Goal: Register for event/course

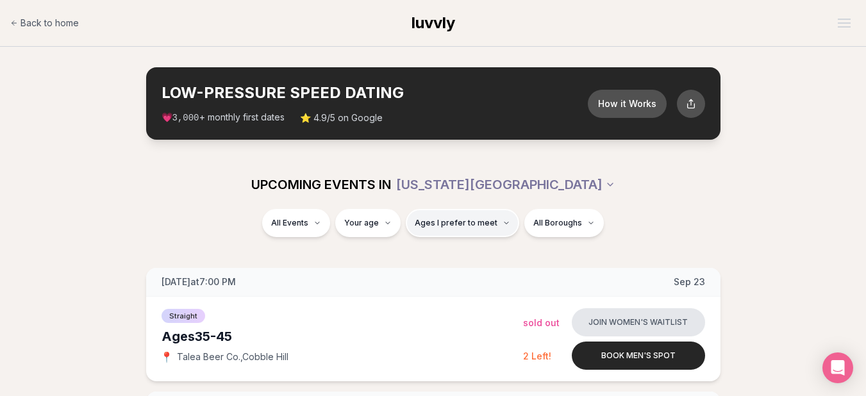
click at [504, 224] on icon "button" at bounding box center [506, 223] width 4 height 2
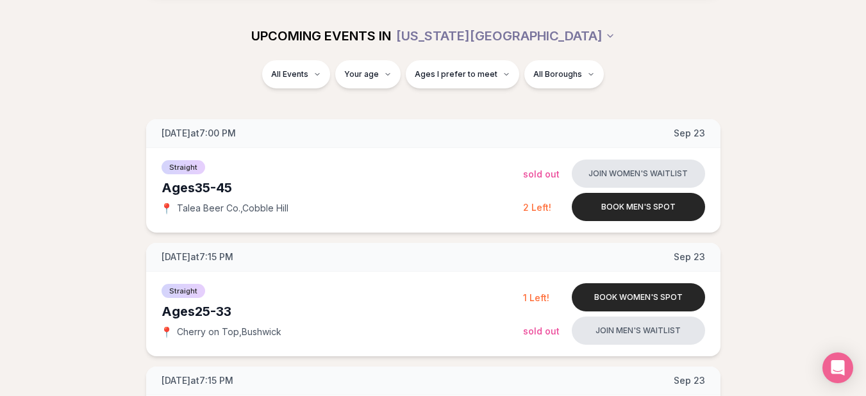
scroll to position [149, 0]
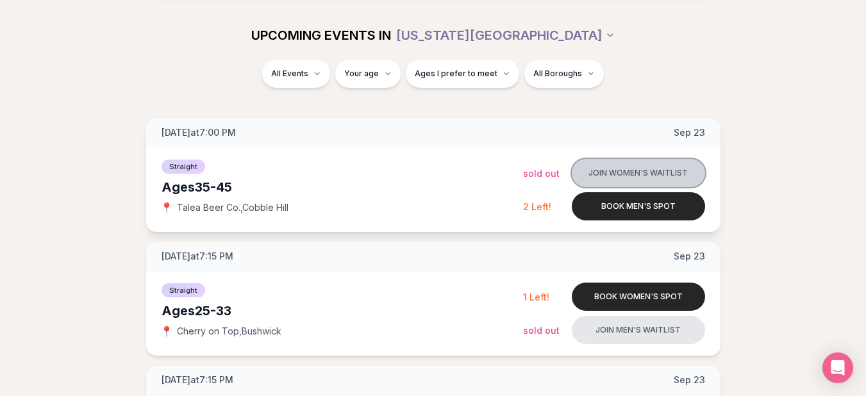
click at [588, 178] on button "Join women's waitlist" at bounding box center [638, 173] width 133 height 28
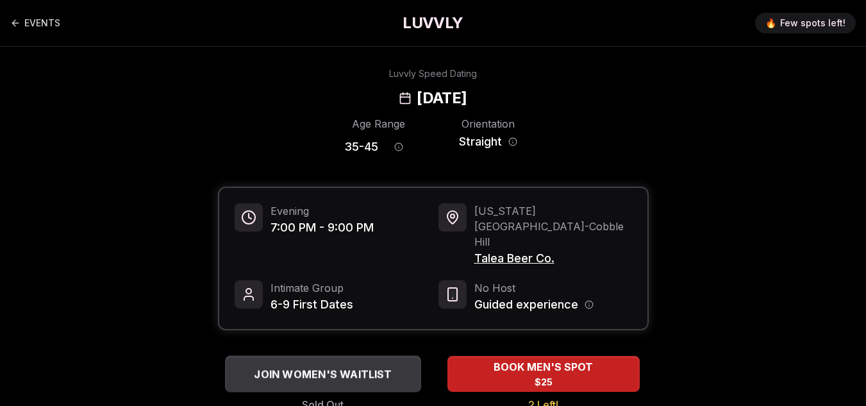
click at [350, 366] on span "JOIN WOMEN'S WAITLIST" at bounding box center [322, 373] width 143 height 15
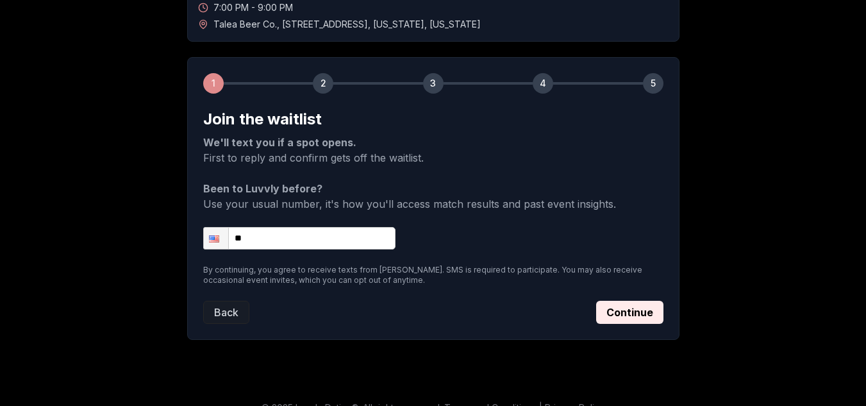
scroll to position [149, 0]
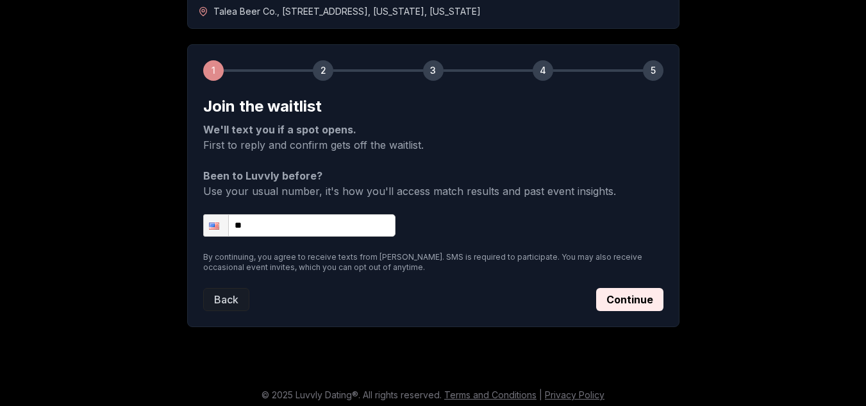
click at [309, 233] on input "**" at bounding box center [299, 225] width 192 height 22
type input "**********"
click at [627, 300] on button "Continue" at bounding box center [629, 299] width 67 height 23
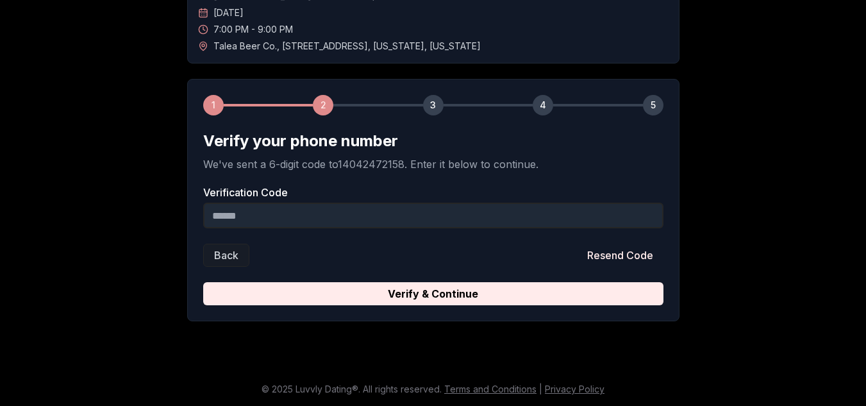
scroll to position [114, 0]
click at [256, 209] on input "Verification Code" at bounding box center [433, 215] width 460 height 26
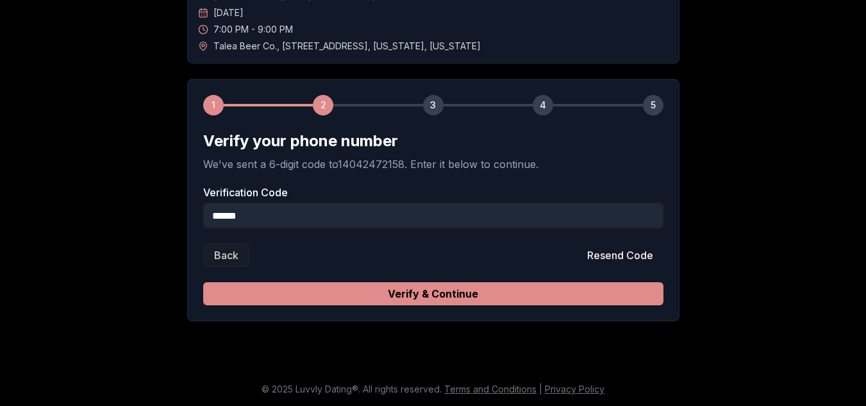
type input "******"
click at [417, 292] on button "Verify & Continue" at bounding box center [433, 293] width 460 height 23
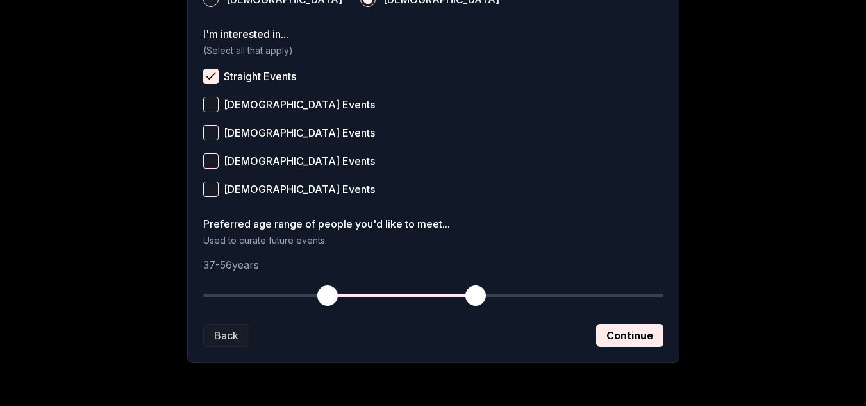
scroll to position [519, 0]
click at [619, 331] on button "Continue" at bounding box center [629, 334] width 67 height 23
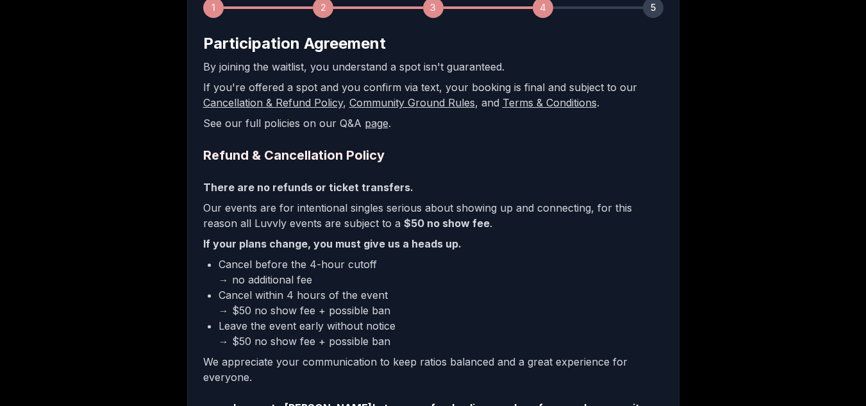
scroll to position [325, 0]
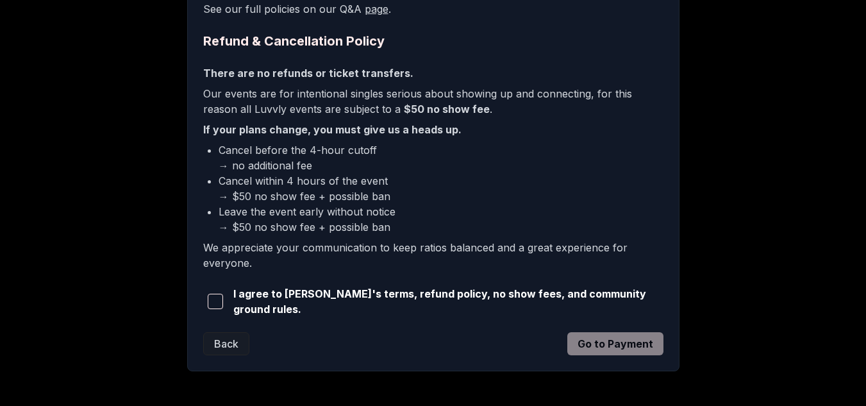
click at [215, 300] on span "button" at bounding box center [215, 300] width 15 height 15
click at [606, 340] on button "Go to Payment" at bounding box center [615, 343] width 96 height 23
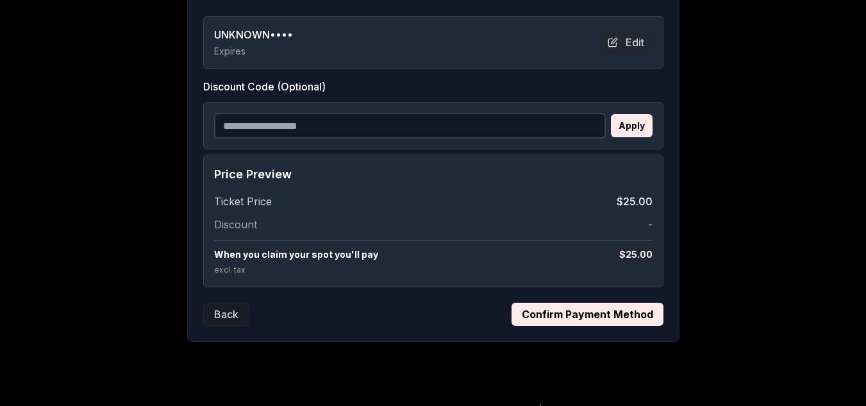
scroll to position [286, 0]
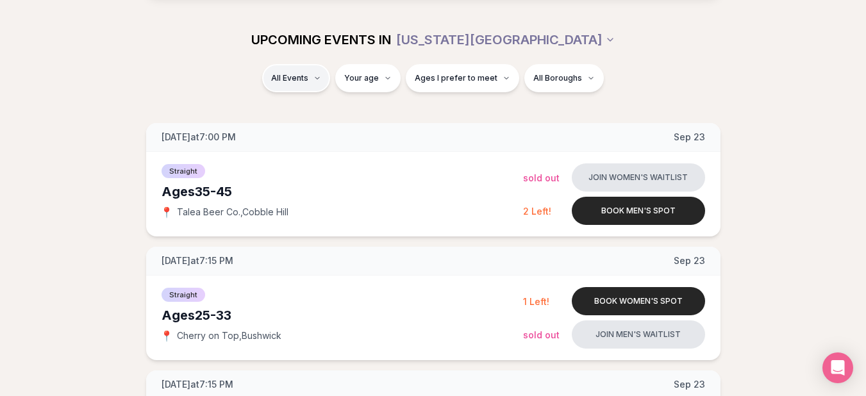
scroll to position [140, 0]
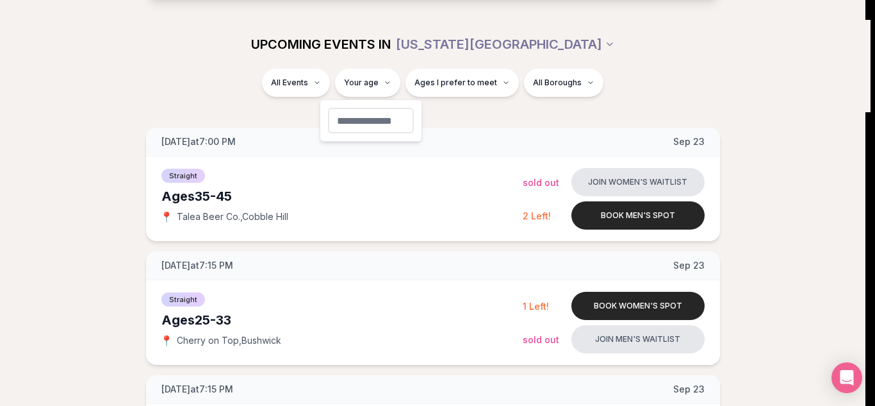
type input "**"
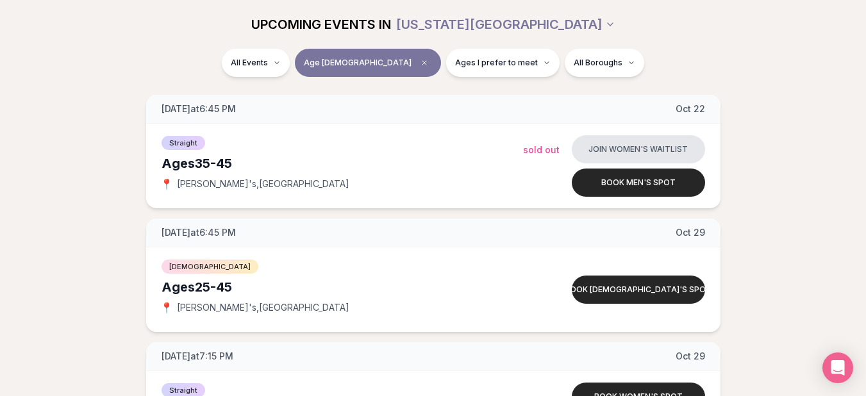
scroll to position [916, 3]
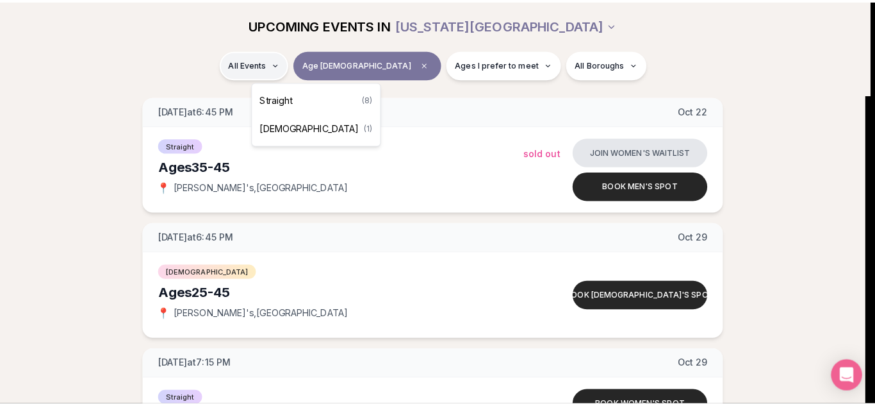
scroll to position [916, 0]
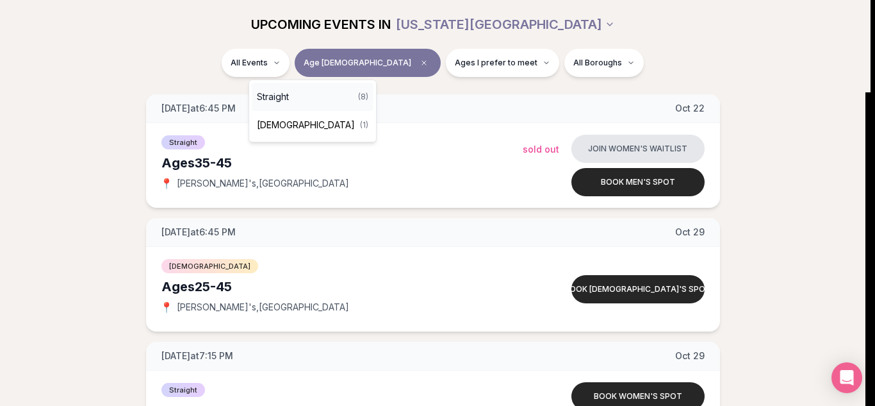
click at [309, 99] on div "Straight ( 8 )" at bounding box center [313, 97] width 122 height 28
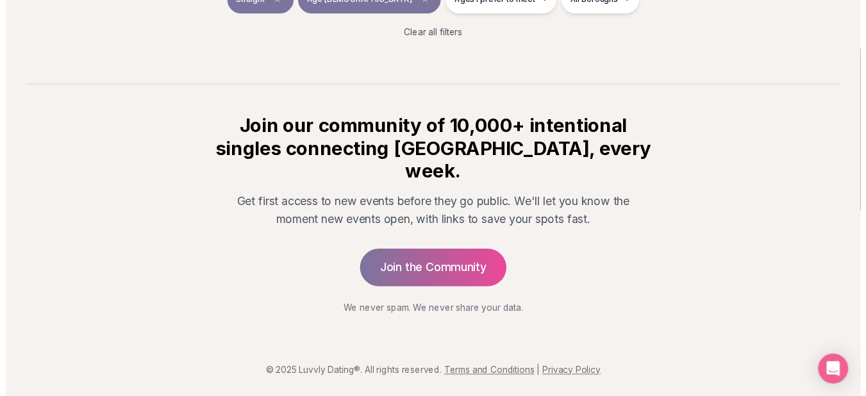
scroll to position [262, 0]
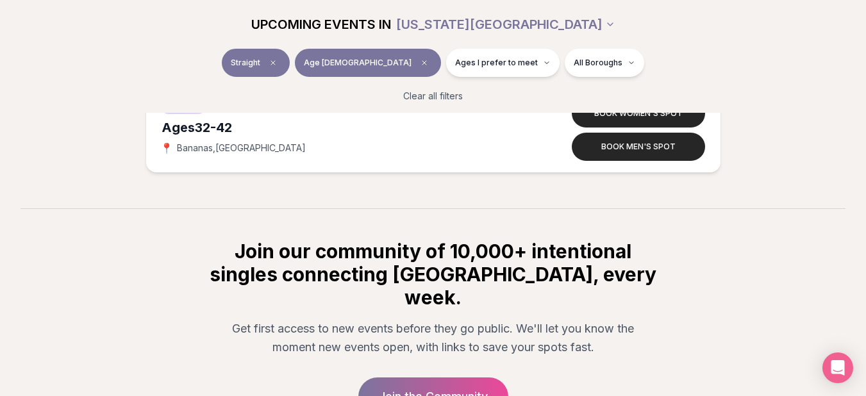
scroll to position [1089, 0]
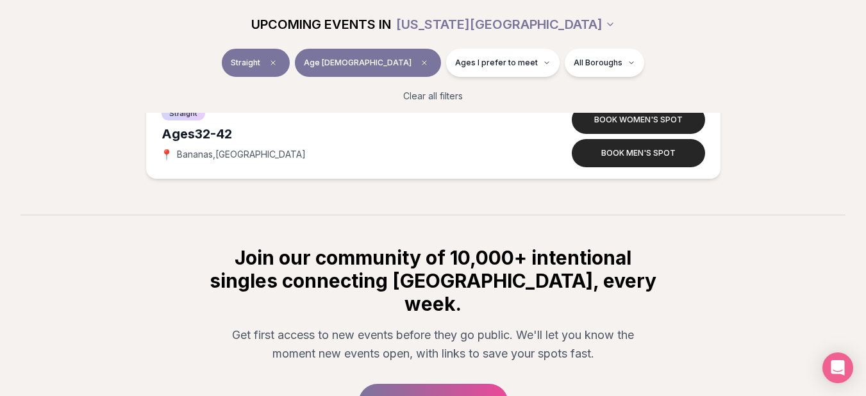
drag, startPoint x: 825, startPoint y: 260, endPoint x: 782, endPoint y: 313, distance: 68.7
click at [782, 313] on section "Join our community of 10,000+ intentional singles connecting [GEOGRAPHIC_DATA],…" at bounding box center [433, 333] width 866 height 236
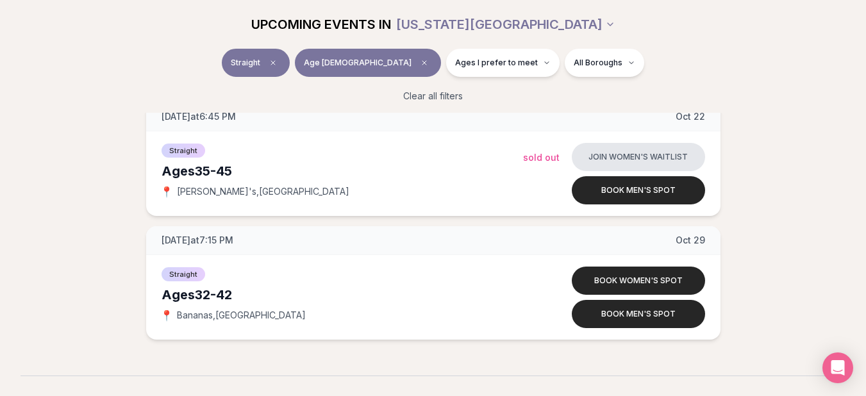
scroll to position [928, 0]
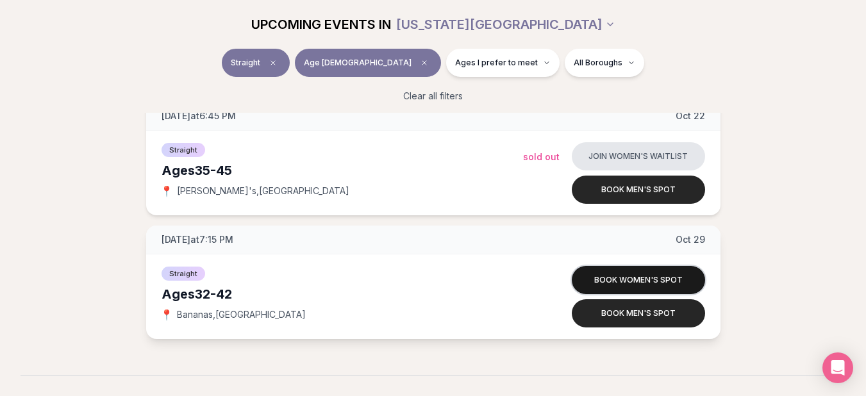
click at [651, 277] on button "Book women's spot" at bounding box center [638, 280] width 133 height 28
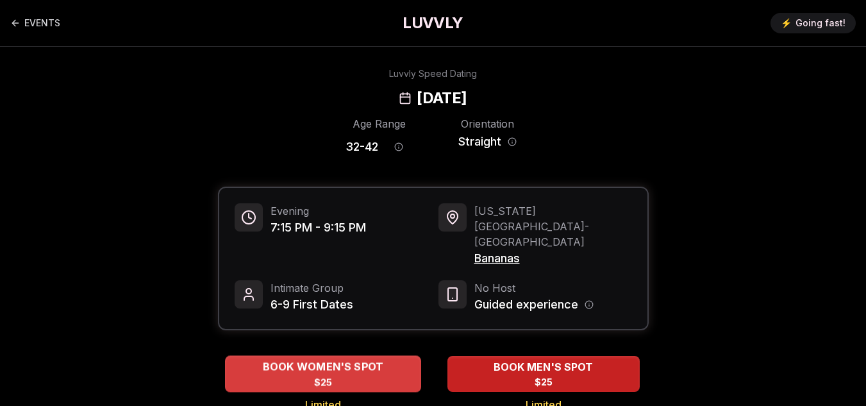
click at [382, 356] on div "BOOK WOMEN'S SPOT $25" at bounding box center [323, 373] width 196 height 35
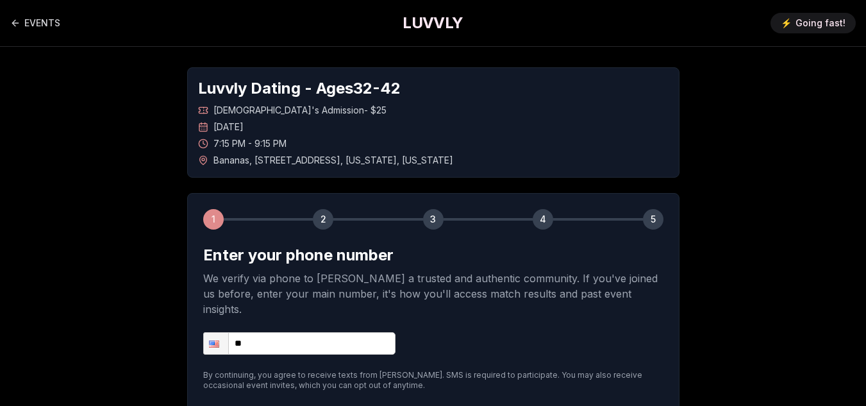
scroll to position [108, 0]
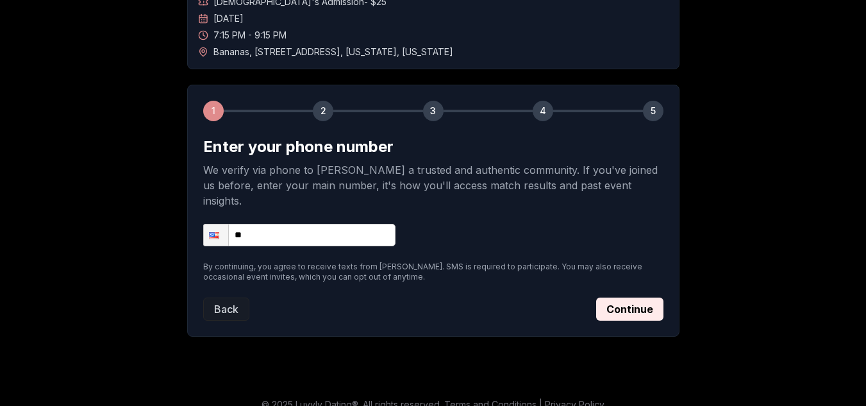
click at [362, 231] on form "Enter your phone number We verify via phone to [PERSON_NAME] a trusted and auth…" at bounding box center [433, 228] width 460 height 184
click at [359, 224] on input "**" at bounding box center [299, 235] width 192 height 22
type input "**********"
click at [626, 298] on button "Continue" at bounding box center [629, 308] width 67 height 23
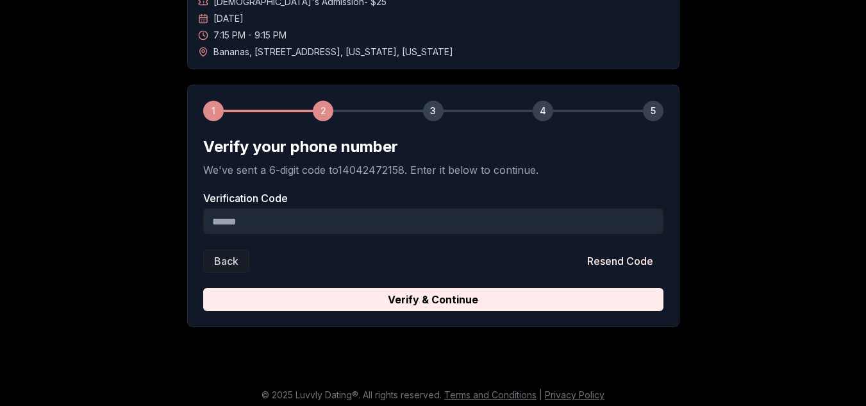
click at [340, 216] on input "Verification Code" at bounding box center [433, 221] width 460 height 26
type input "******"
click at [372, 311] on div "1 2 3 4 5 Verify your phone number We've sent a 6-digit code to 14042472158 . E…" at bounding box center [433, 206] width 492 height 242
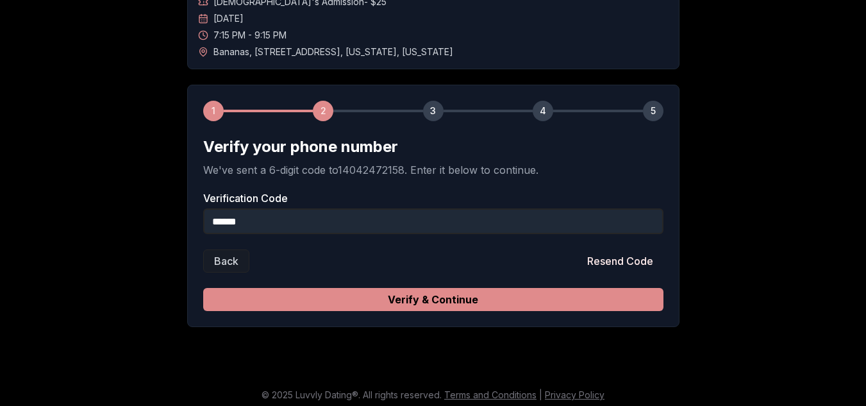
click at [372, 298] on button "Verify & Continue" at bounding box center [433, 299] width 460 height 23
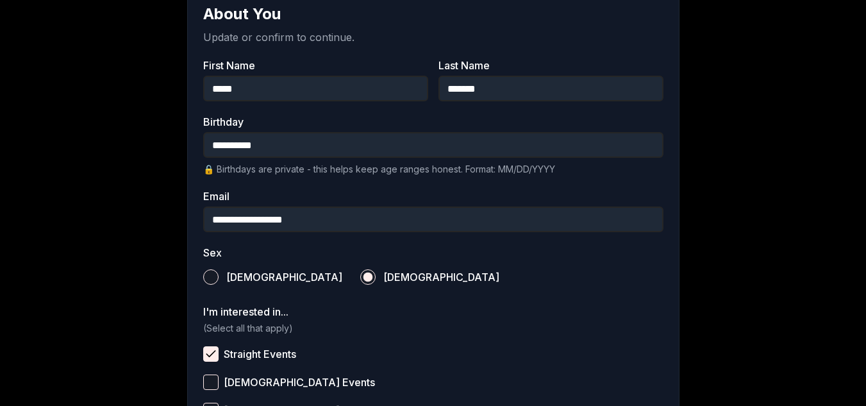
scroll to position [242, 0]
click at [336, 142] on input "**********" at bounding box center [433, 144] width 460 height 26
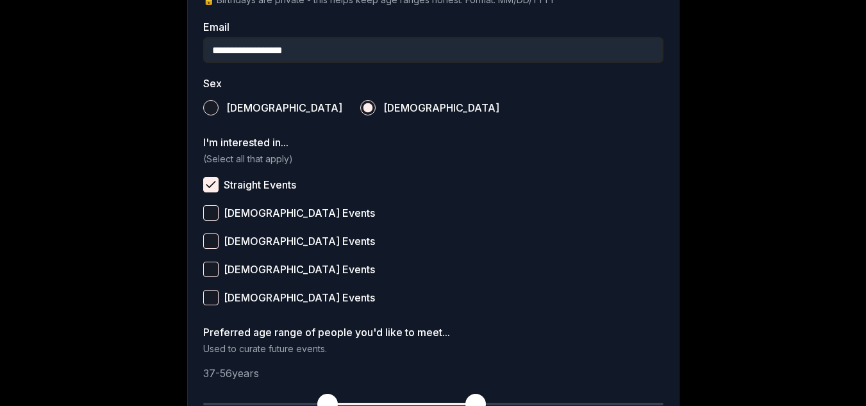
scroll to position [406, 0]
